Goal: Find contact information: Find contact information

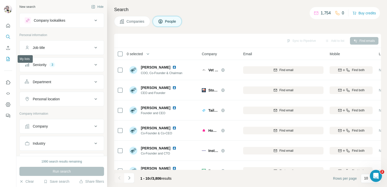
click at [10, 60] on icon "My lists" at bounding box center [8, 58] width 5 height 5
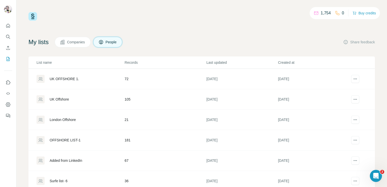
click at [72, 78] on div "UK OFFSHORE 1." at bounding box center [64, 78] width 29 height 5
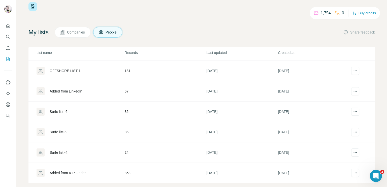
scroll to position [17, 0]
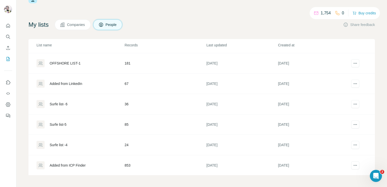
click at [75, 147] on div "Surfe list -4" at bounding box center [81, 145] width 88 height 8
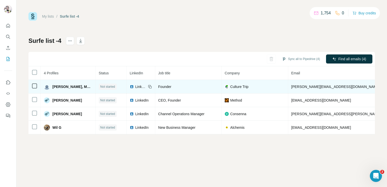
click at [135, 85] on span "LinkedIn" at bounding box center [140, 86] width 11 height 5
copy span "[PHONE_NUMBER]"
